Goal: Task Accomplishment & Management: Use online tool/utility

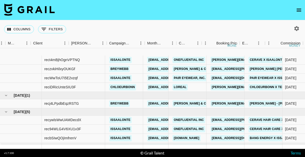
scroll to position [33, 138]
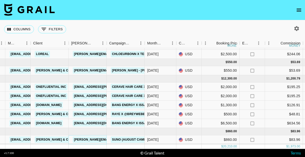
click at [92, 140] on link "[PERSON_NAME][EMAIL_ADDRESS][PERSON_NAME][DOMAIN_NAME]" at bounding box center [127, 140] width 109 height 6
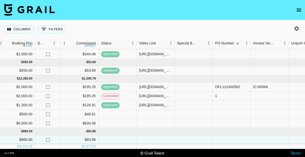
scroll to position [33, 346]
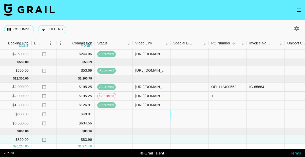
click at [145, 115] on div at bounding box center [152, 114] width 38 height 9
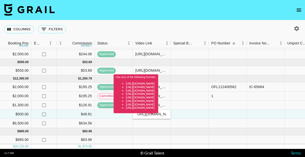
scroll to position [0, 0]
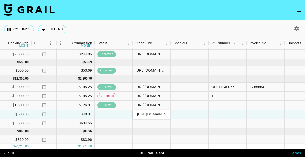
type input "https://www.tiktok.com/@breywebb/video/7545646620881325342"
click at [228, 114] on div at bounding box center [228, 114] width 38 height 9
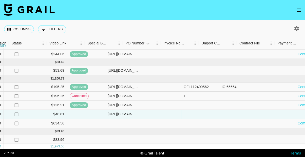
scroll to position [33, 535]
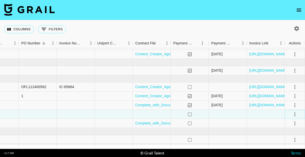
click at [293, 113] on icon "select merge strategy" at bounding box center [295, 115] width 6 height 6
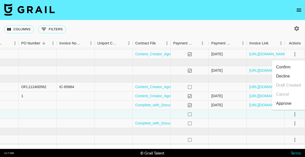
click at [282, 105] on div "Approve" at bounding box center [283, 104] width 15 height 6
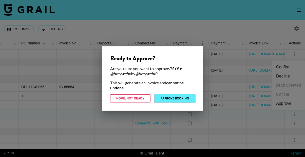
click at [171, 97] on button "Approve Booking" at bounding box center [174, 99] width 40 height 8
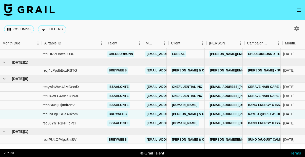
scroll to position [33, 0]
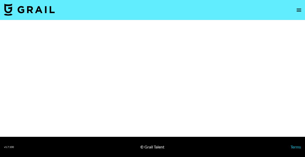
select select "Song"
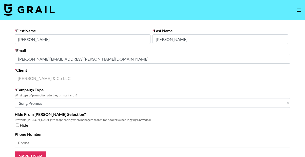
click at [4, 58] on main "First Name [PERSON_NAME] Last Name [PERSON_NAME] Email [PERSON_NAME][EMAIL_ADDR…" at bounding box center [152, 95] width 305 height 150
click at [124, 24] on main "First Name [PERSON_NAME] Last Name [PERSON_NAME] Email [PERSON_NAME][EMAIL_ADDR…" at bounding box center [152, 95] width 305 height 150
